Goal: Find specific page/section: Find specific page/section

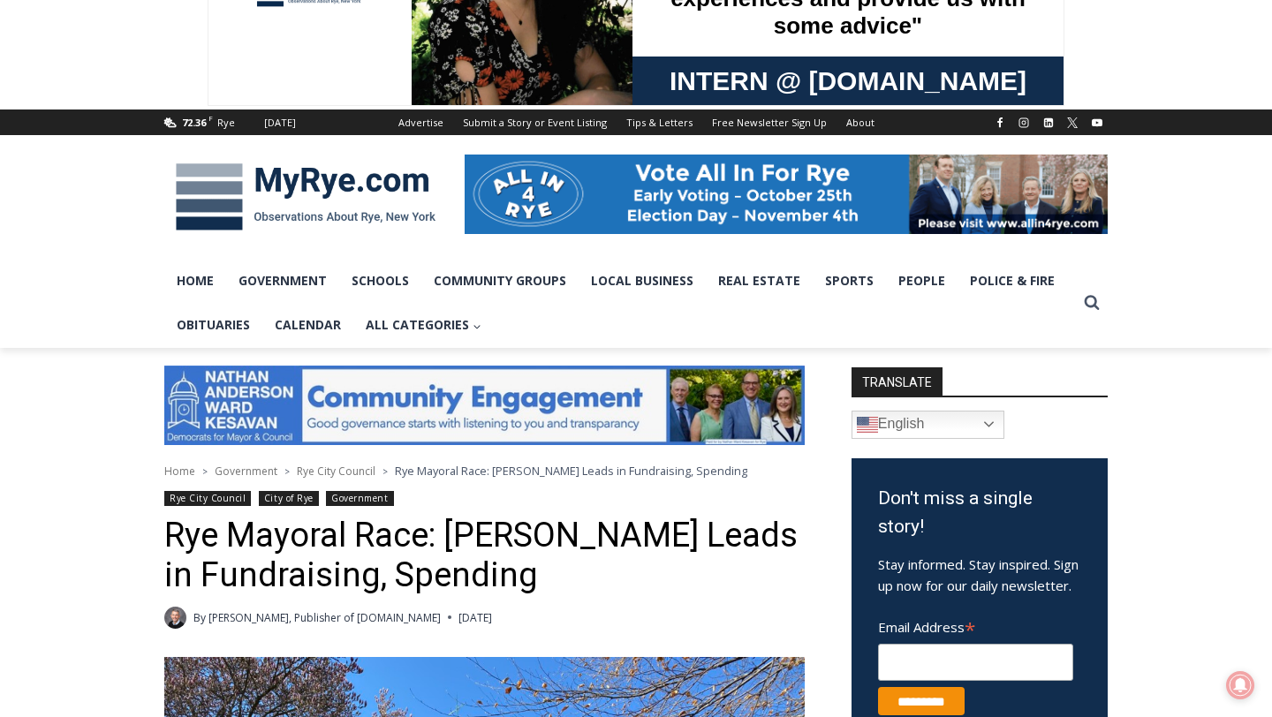
scroll to position [121, 0]
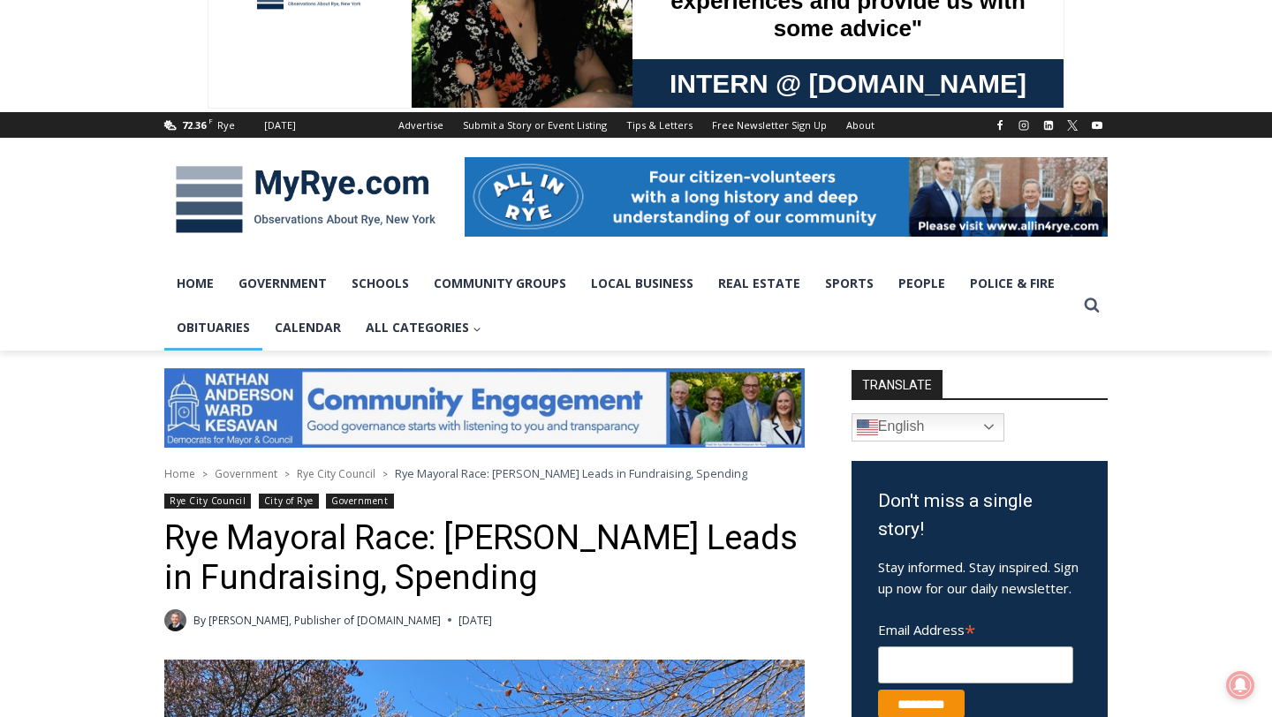
click at [200, 320] on link "Obituaries" at bounding box center [213, 328] width 98 height 44
